Goal: Transaction & Acquisition: Purchase product/service

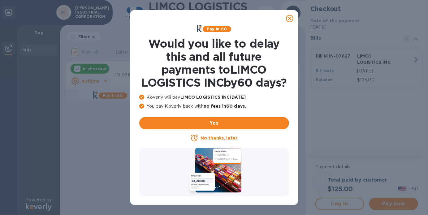
click at [216, 141] on u "No thanks, later" at bounding box center [219, 138] width 37 height 5
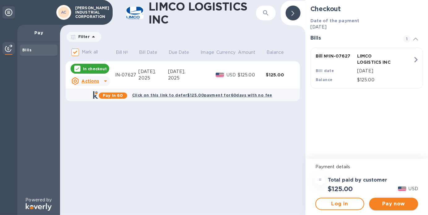
click at [388, 204] on span "Pay now" at bounding box center [393, 203] width 39 height 7
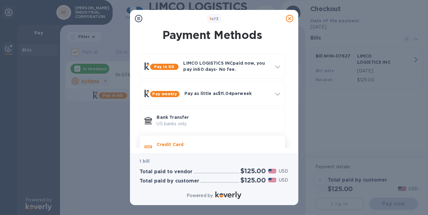
click at [178, 141] on div "Credit Card and more..." at bounding box center [218, 148] width 128 height 18
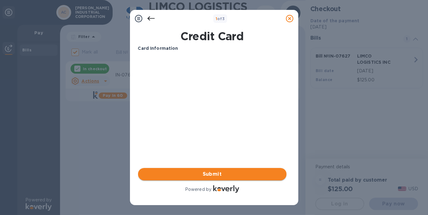
click at [215, 173] on span "Submit" at bounding box center [212, 174] width 139 height 7
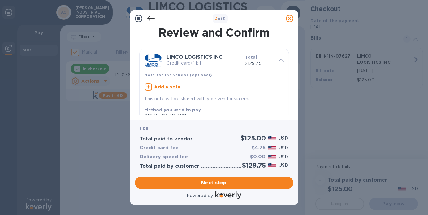
click at [169, 86] on u "Add a note" at bounding box center [167, 87] width 26 height 5
click at [169, 86] on textarea at bounding box center [209, 87] width 129 height 5
click at [153, 87] on textarea "IN-107627" at bounding box center [209, 87] width 129 height 5
type textarea "IN-07627"
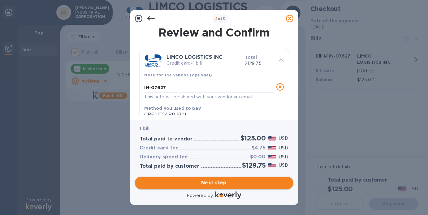
click at [251, 183] on span "Next step" at bounding box center [214, 182] width 149 height 7
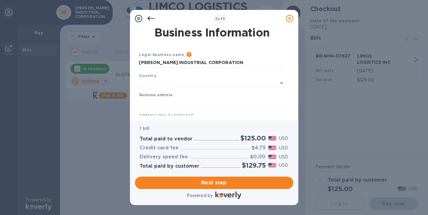
type input "[GEOGRAPHIC_DATA]"
click at [165, 97] on input "Business address" at bounding box center [212, 101] width 146 height 9
type input "[STREET_ADDRESS]"
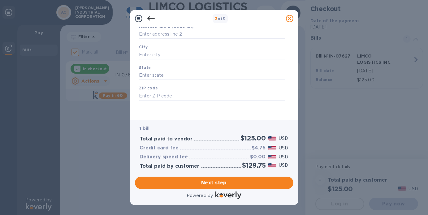
scroll to position [57, 0]
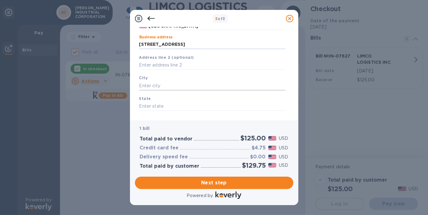
click at [171, 87] on input "text" at bounding box center [212, 85] width 146 height 9
type input "Saint Augustine"
click at [156, 106] on input "text" at bounding box center [212, 106] width 146 height 9
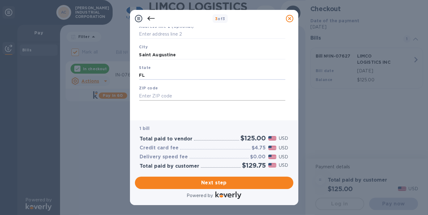
type input "FL"
click at [160, 96] on input "text" at bounding box center [212, 95] width 146 height 9
type input "32095"
click at [200, 181] on span "Next step" at bounding box center [214, 182] width 149 height 7
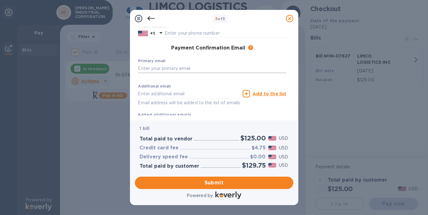
click at [160, 70] on input "text" at bounding box center [212, 68] width 149 height 9
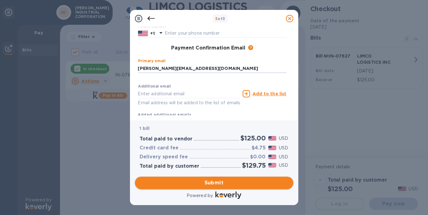
type input "[PERSON_NAME][EMAIL_ADDRESS][DOMAIN_NAME]"
click at [206, 181] on span "Submit" at bounding box center [214, 182] width 149 height 7
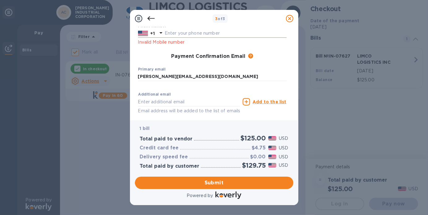
click at [173, 35] on input "text" at bounding box center [226, 33] width 122 height 9
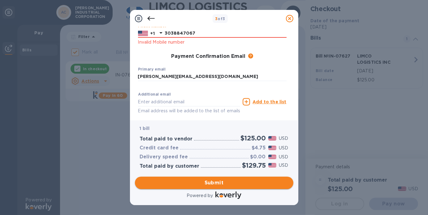
type input "3038847067"
click at [226, 185] on span "Submit" at bounding box center [214, 182] width 149 height 7
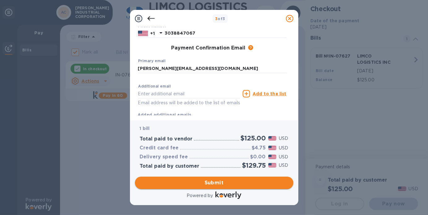
click at [226, 185] on span "Submit" at bounding box center [214, 182] width 149 height 7
click at [215, 68] on input "[PERSON_NAME][EMAIL_ADDRESS][DOMAIN_NAME]" at bounding box center [212, 68] width 149 height 9
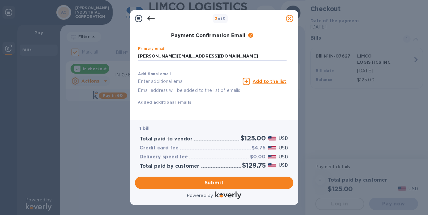
scroll to position [0, 0]
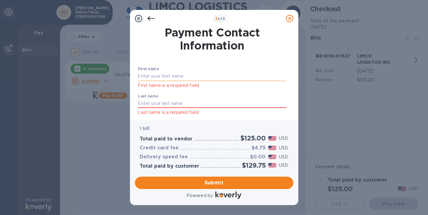
click at [162, 73] on input "text" at bounding box center [212, 76] width 149 height 9
type input "Douw"
type input "Steyn"
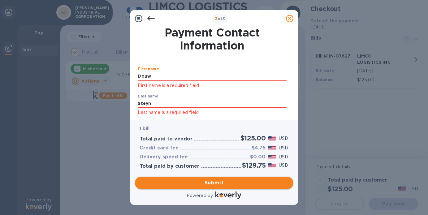
click at [216, 183] on span "Submit" at bounding box center [214, 182] width 149 height 7
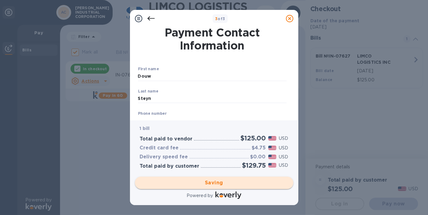
checkbox input "false"
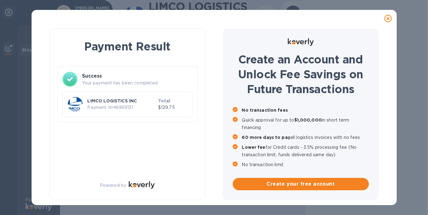
click at [111, 107] on p "Payment № 46969131" at bounding box center [122, 107] width 68 height 7
